Goal: Navigation & Orientation: Find specific page/section

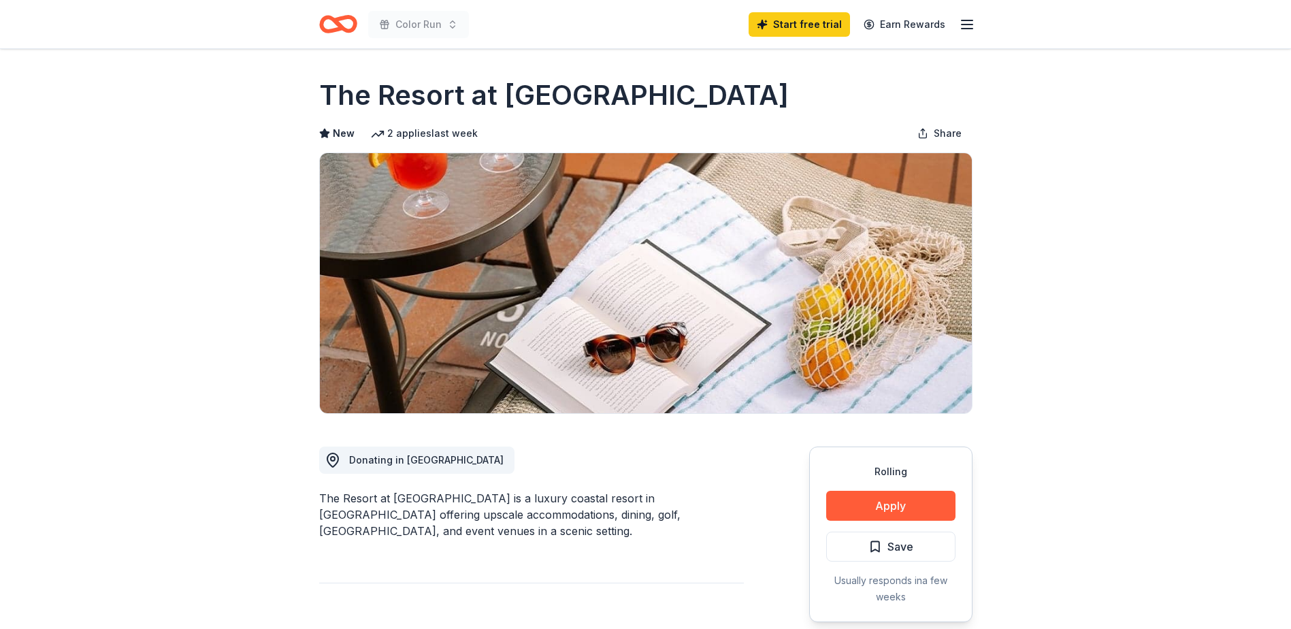
drag, startPoint x: 344, startPoint y: 22, endPoint x: 419, endPoint y: 24, distance: 75.6
click at [344, 22] on icon "Home" at bounding box center [338, 24] width 38 height 32
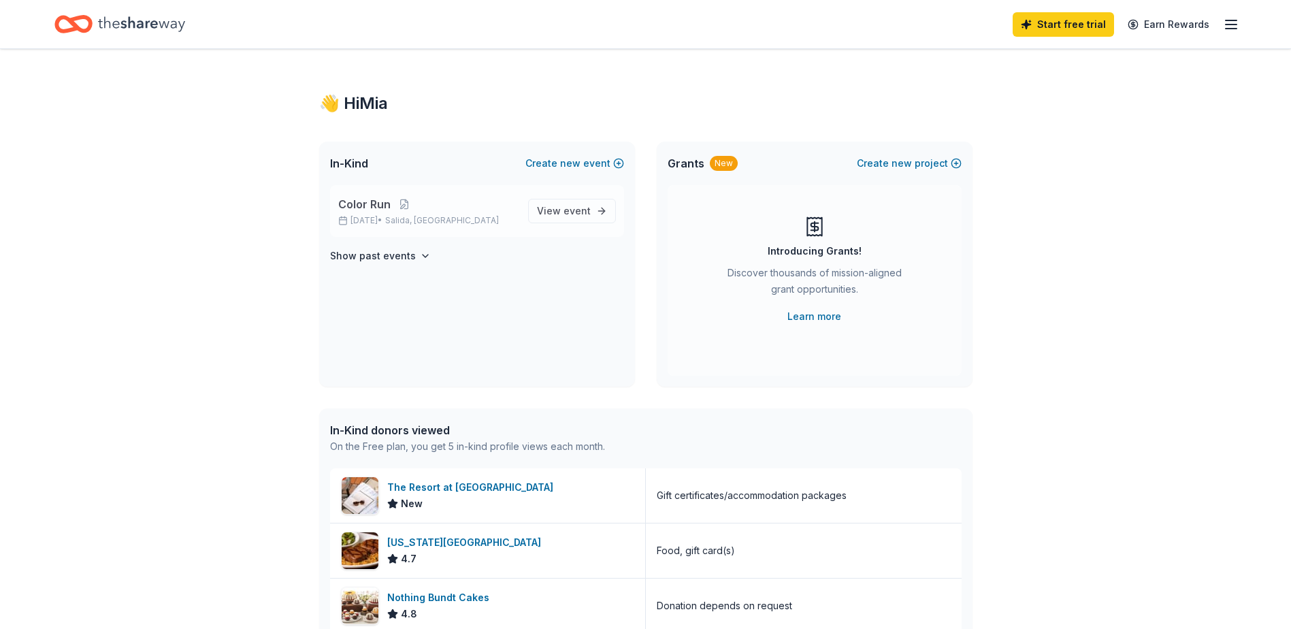
click at [396, 216] on p "[DATE] • [GEOGRAPHIC_DATA], [GEOGRAPHIC_DATA]" at bounding box center [427, 220] width 179 height 11
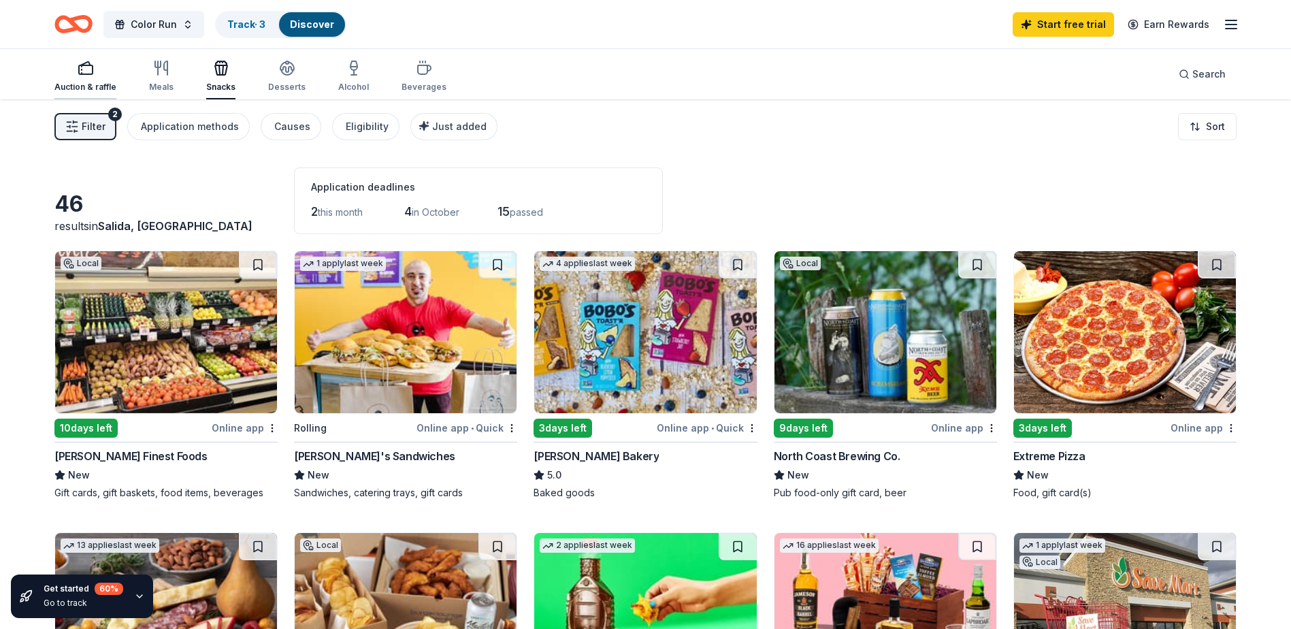
click at [89, 77] on div "Auction & raffle" at bounding box center [85, 76] width 62 height 33
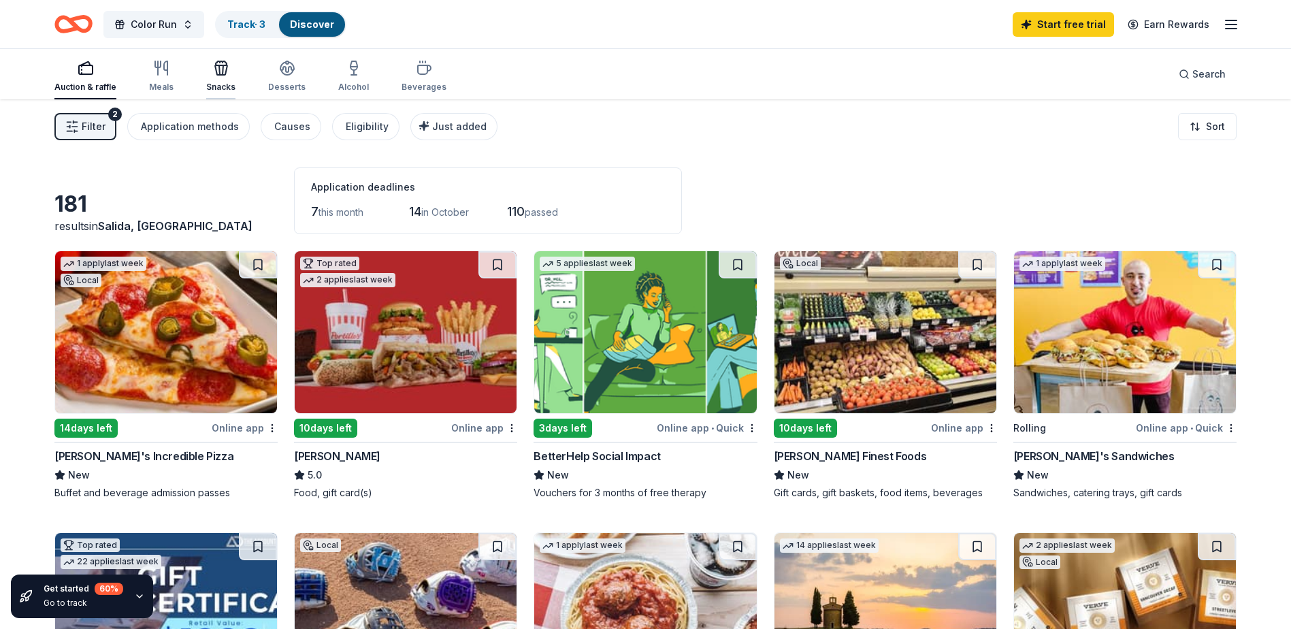
click at [225, 74] on icon "button" at bounding box center [221, 68] width 16 height 16
